Goal: Task Accomplishment & Management: Complete application form

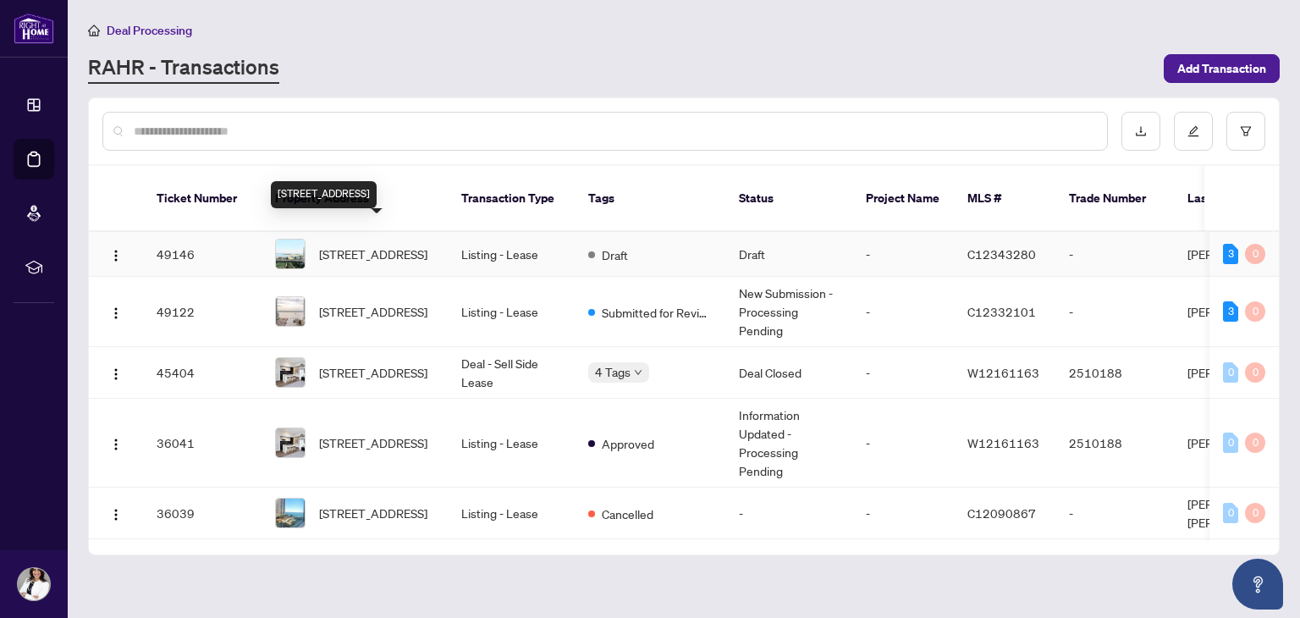
click at [410, 247] on span "[STREET_ADDRESS]" at bounding box center [373, 254] width 108 height 19
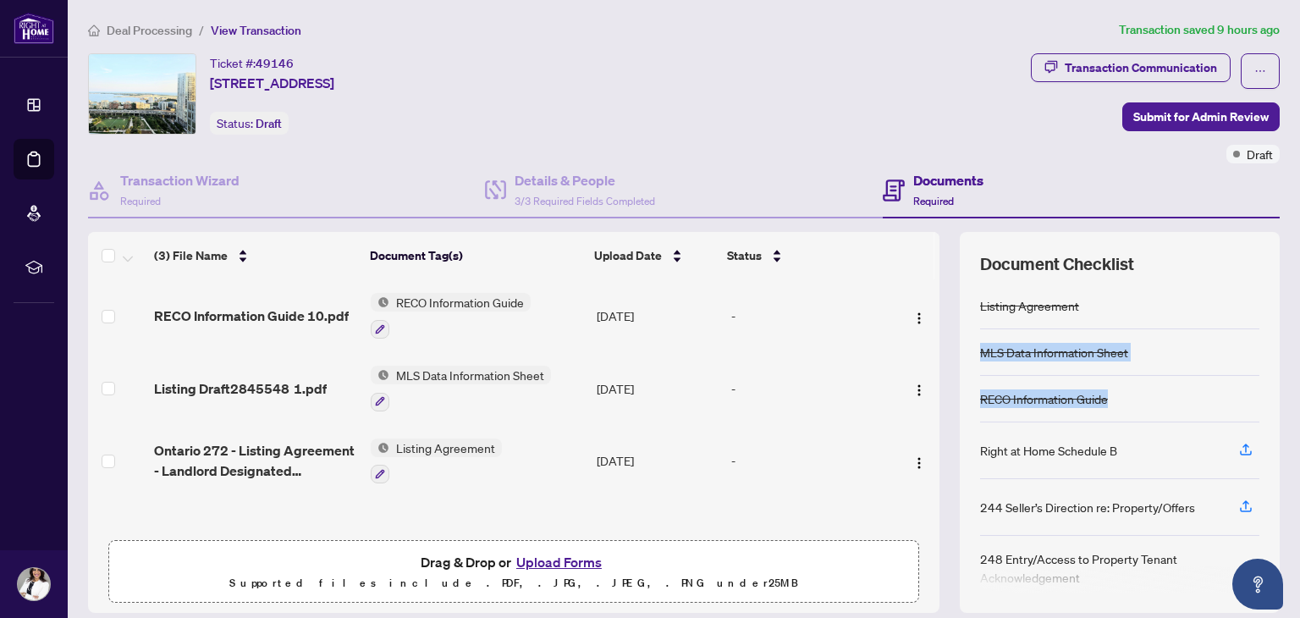
drag, startPoint x: 1283, startPoint y: 280, endPoint x: 1275, endPoint y: 417, distance: 137.3
click at [1275, 417] on main "Deal Processing / View Transaction Transaction saved 9 hours ago Ticket #: 4914…" at bounding box center [684, 309] width 1232 height 618
click at [1145, 119] on span "Submit for Admin Review" at bounding box center [1200, 116] width 135 height 27
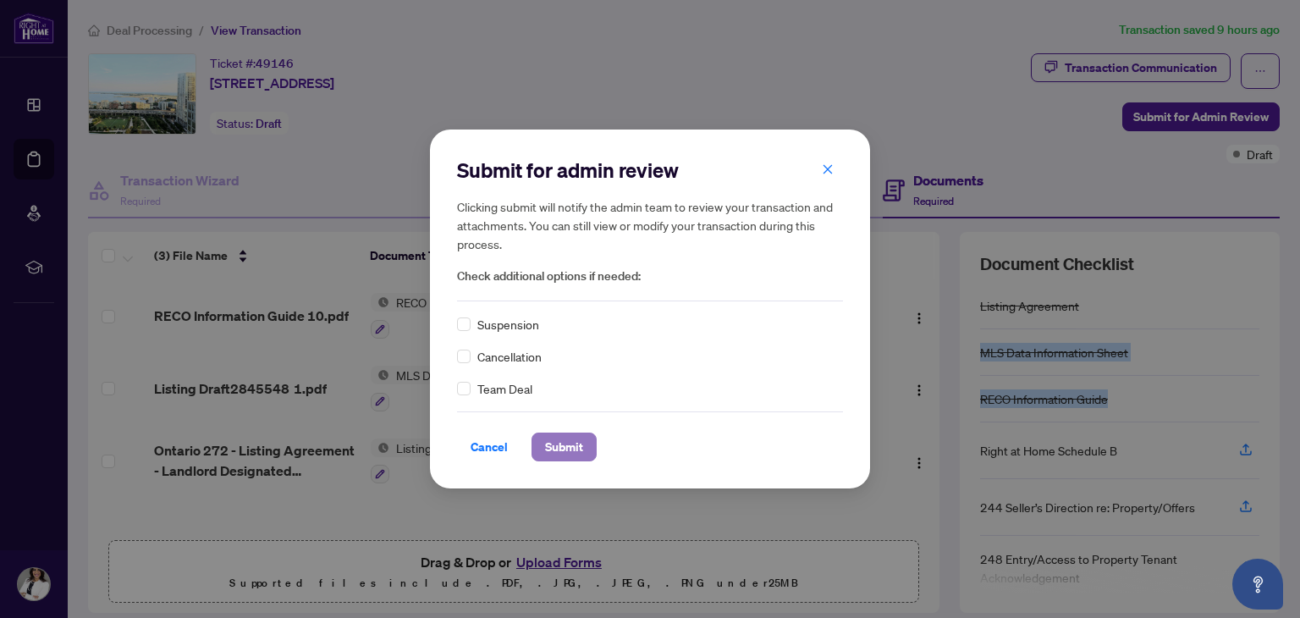
click at [553, 452] on span "Submit" at bounding box center [564, 446] width 38 height 27
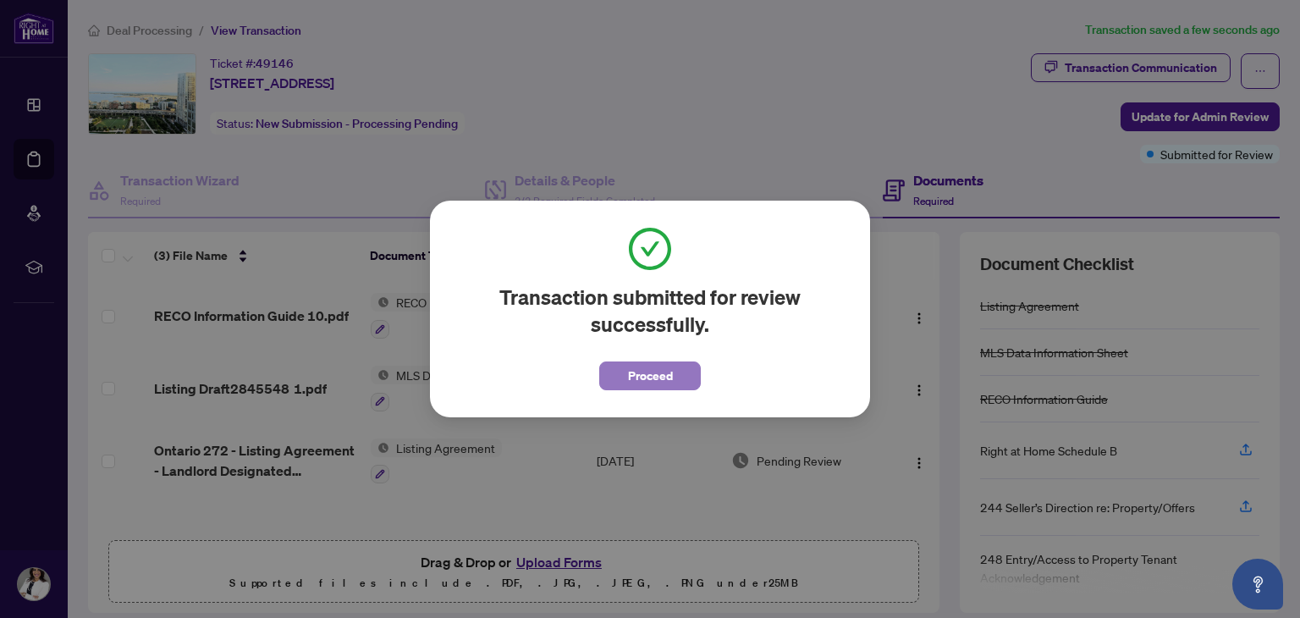
click at [652, 373] on span "Proceed" at bounding box center [650, 375] width 45 height 27
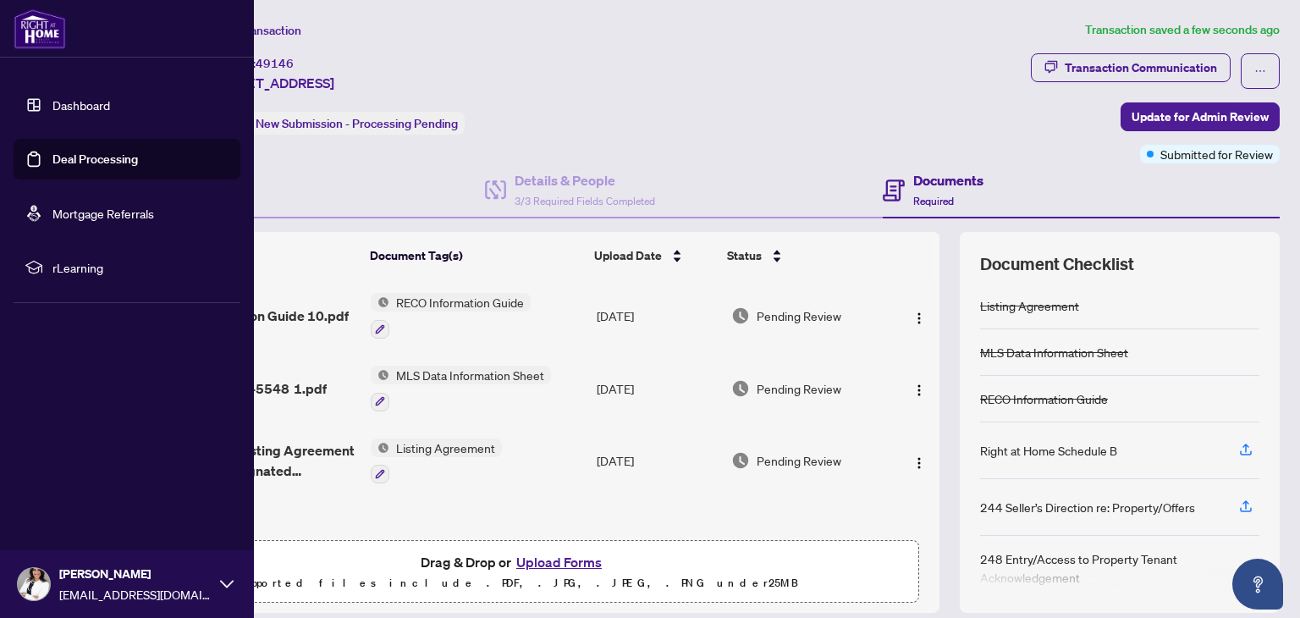
click at [58, 109] on link "Dashboard" at bounding box center [81, 104] width 58 height 15
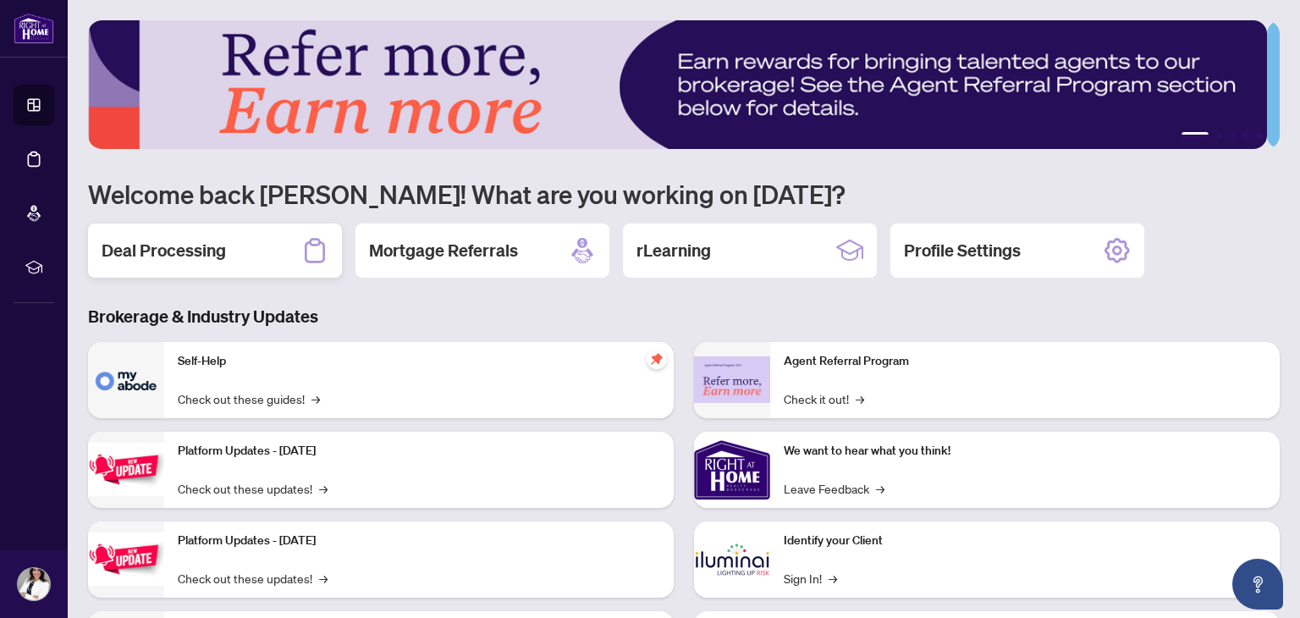
click at [178, 251] on h2 "Deal Processing" at bounding box center [164, 251] width 124 height 24
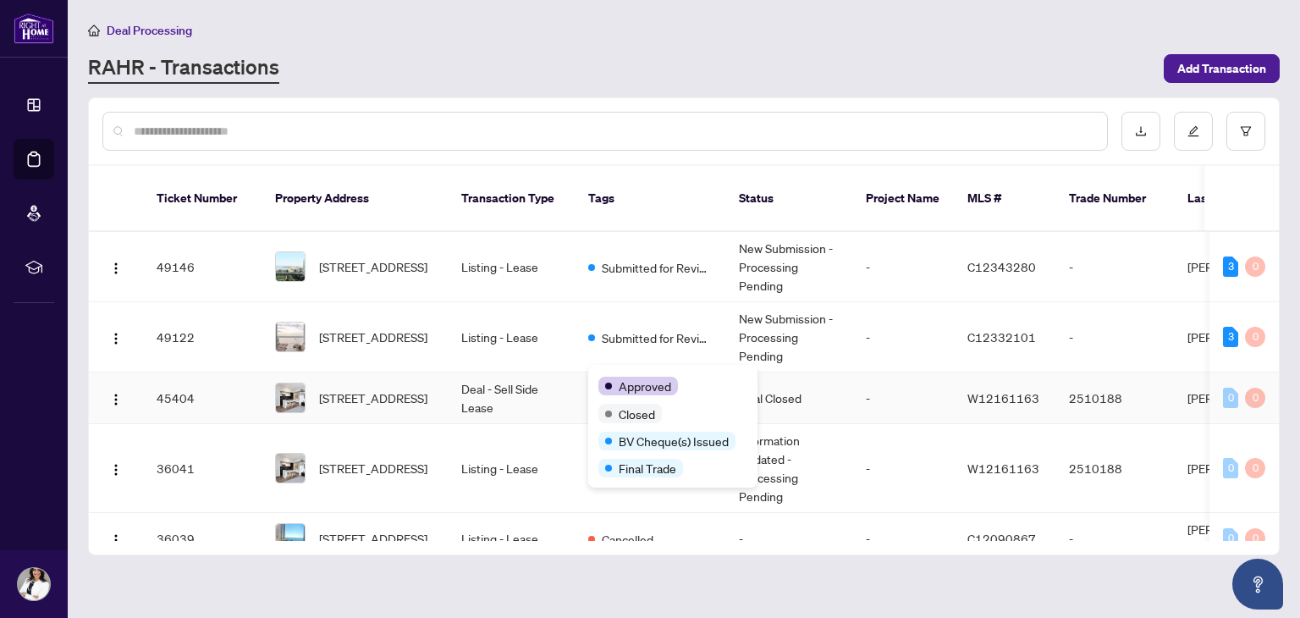
click at [635, 373] on div "Approved Closed BV Cheque(s) Issued Final Trade" at bounding box center [672, 426] width 169 height 123
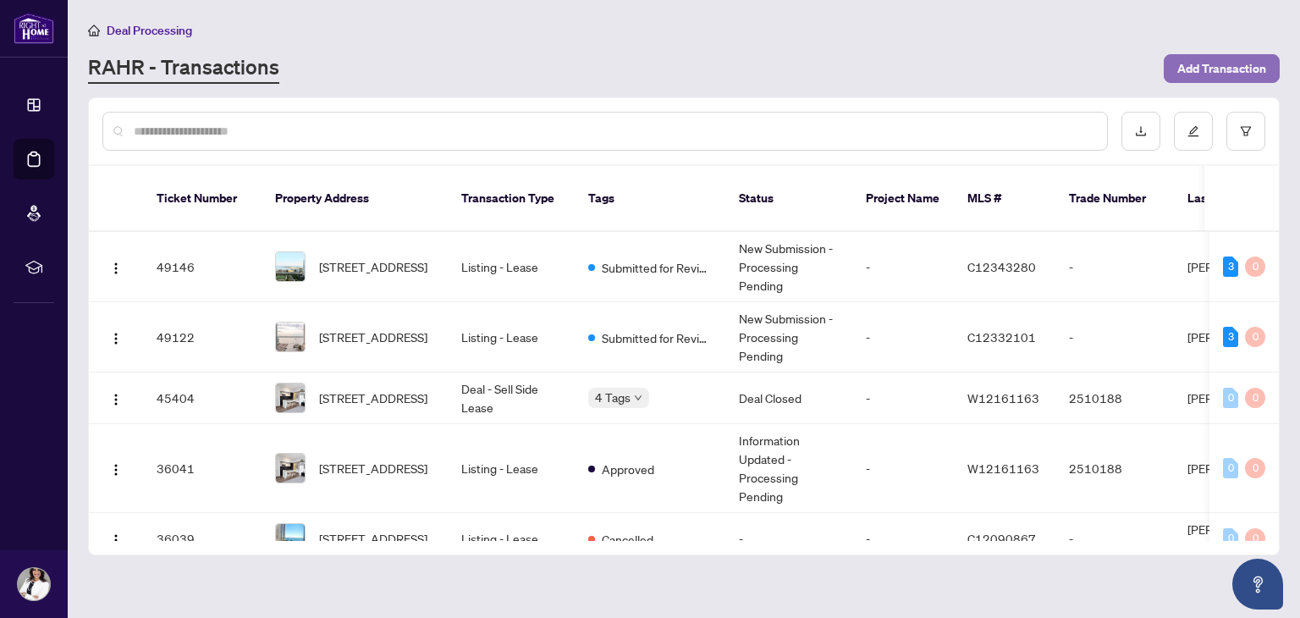
click at [1225, 69] on span "Add Transaction" at bounding box center [1221, 68] width 89 height 27
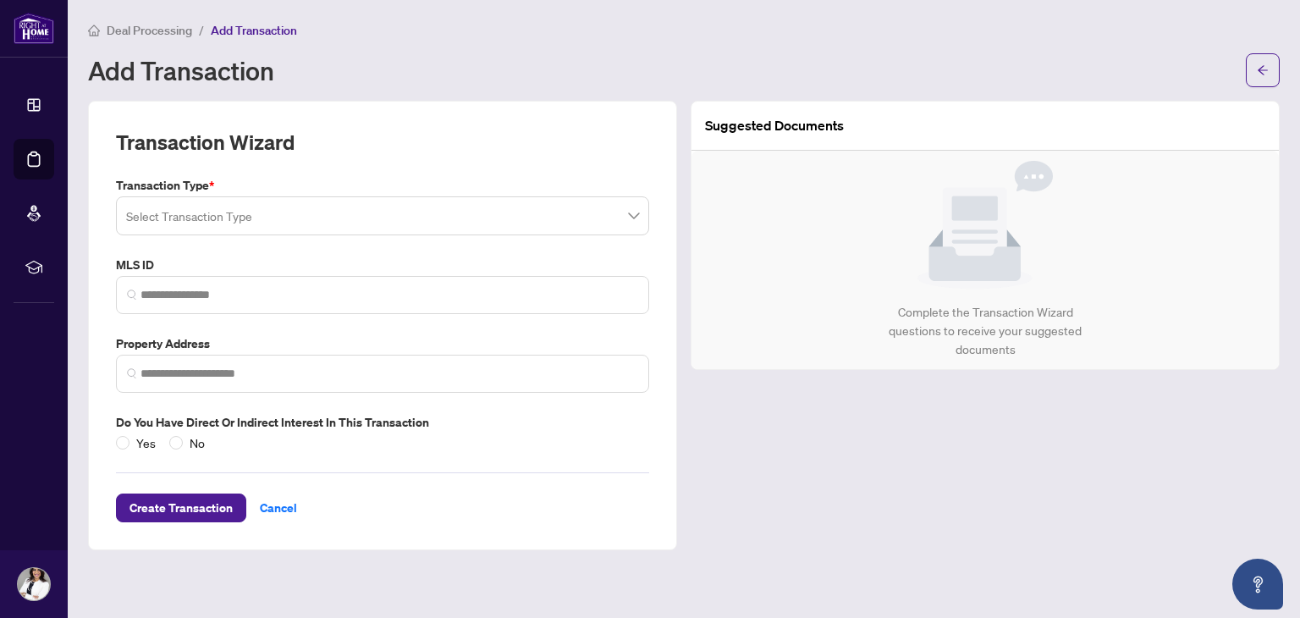
click at [413, 214] on input "search" at bounding box center [375, 218] width 498 height 37
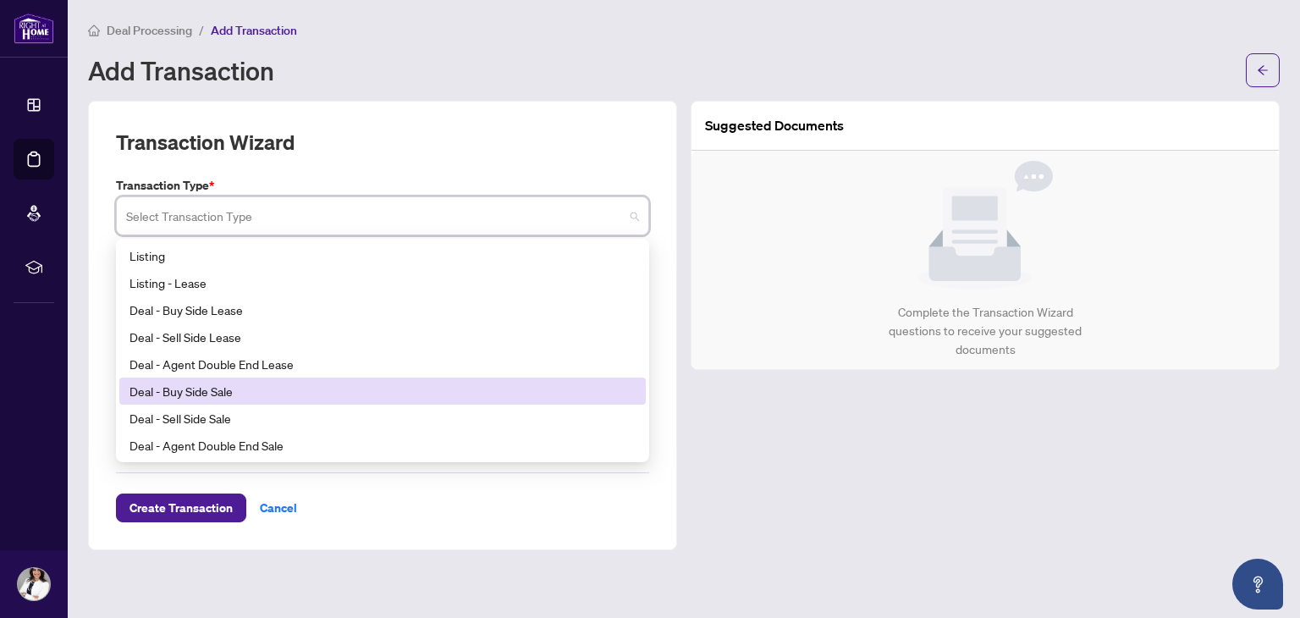
click at [248, 393] on div "Deal - Buy Side Sale" at bounding box center [382, 391] width 506 height 19
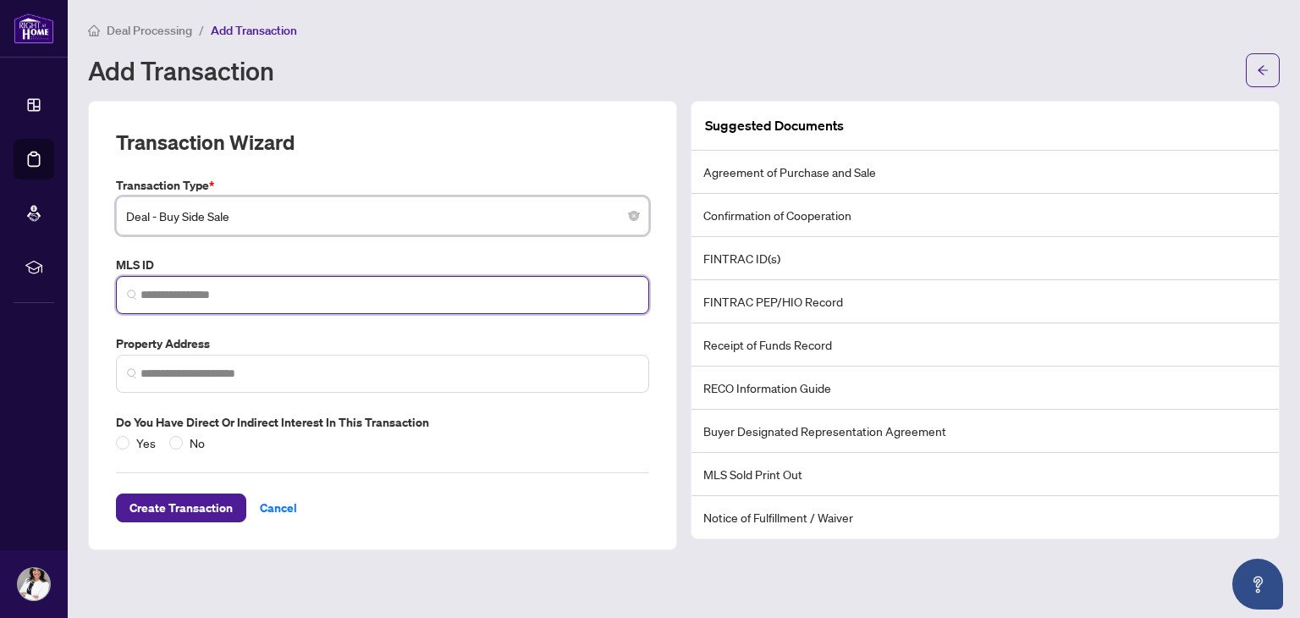
click at [203, 290] on input "search" at bounding box center [389, 295] width 498 height 18
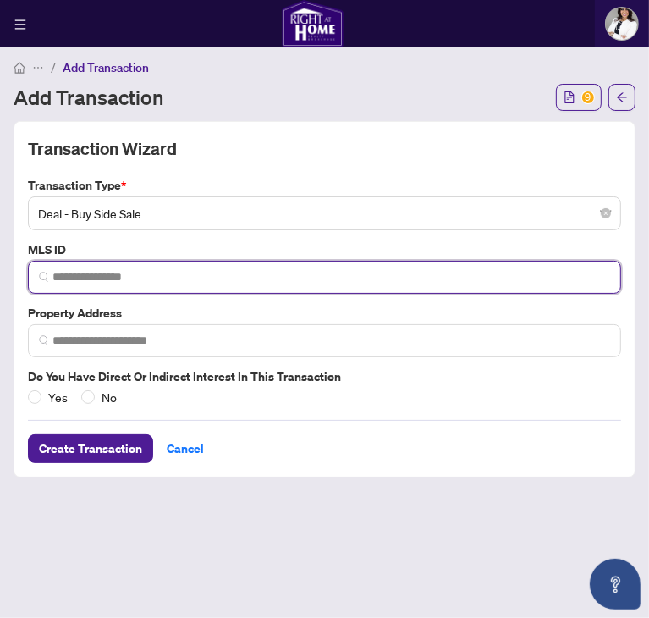
click at [93, 286] on input "search" at bounding box center [331, 277] width 558 height 18
paste input "*********"
type input "*********"
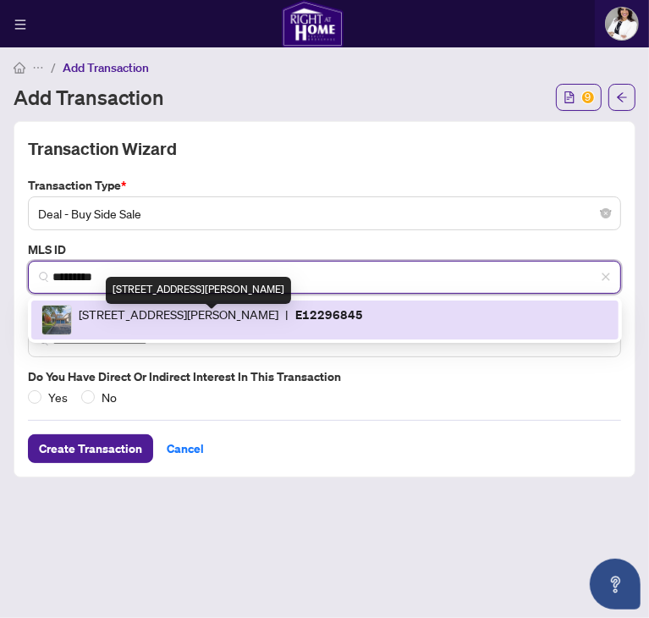
click at [146, 335] on span "[STREET_ADDRESS][PERSON_NAME]" at bounding box center [179, 320] width 200 height 30
type input "**********"
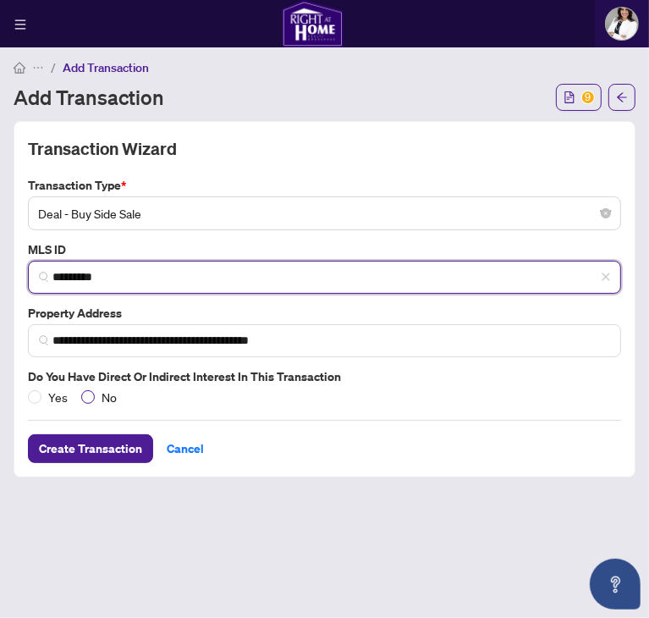
type input "*********"
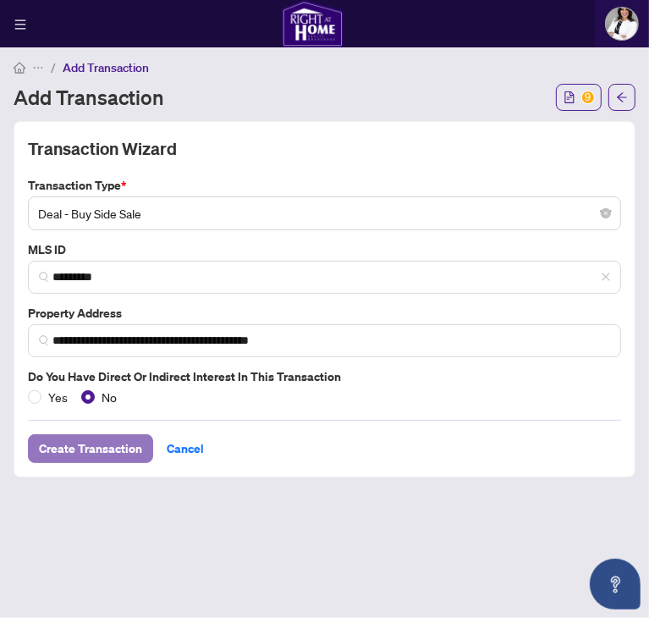
click at [95, 462] on span "Create Transaction" at bounding box center [90, 448] width 103 height 27
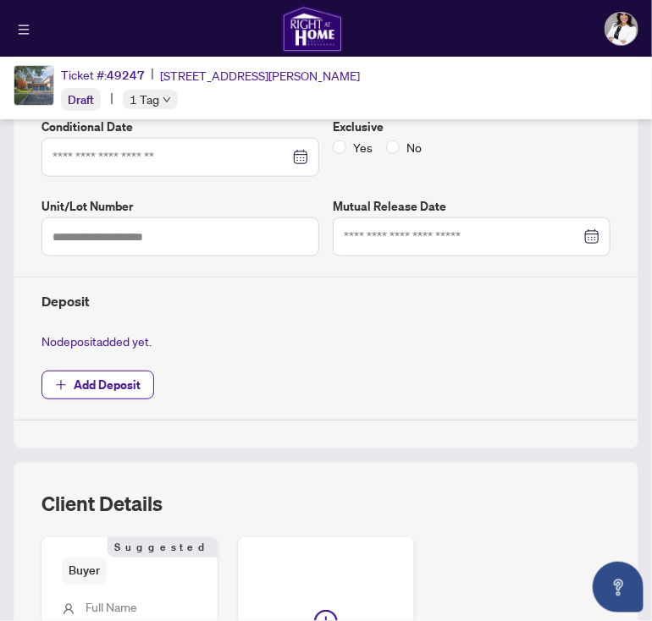
scroll to position [372, 0]
